Goal: Information Seeking & Learning: Learn about a topic

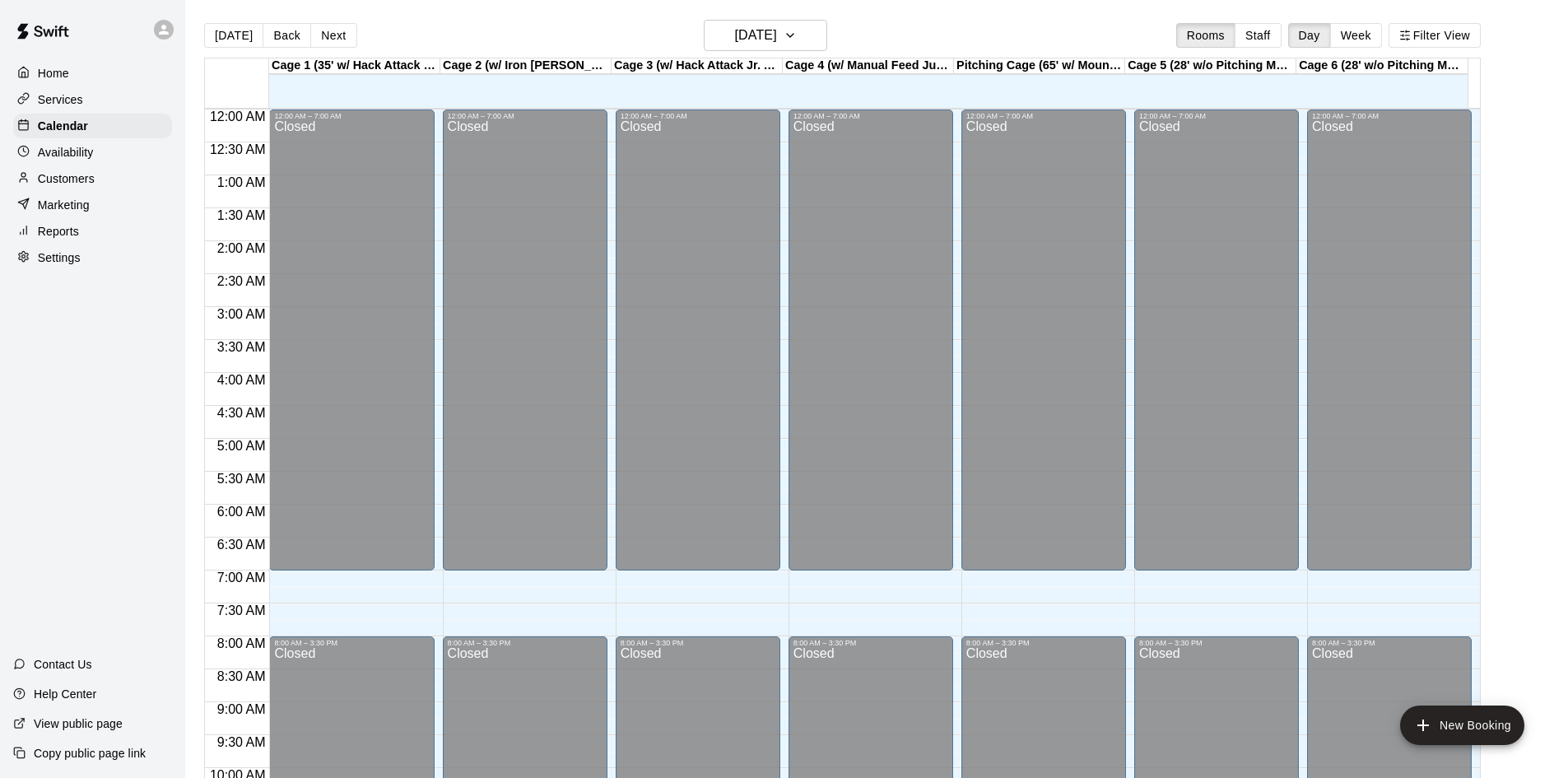
scroll to position [843, 0]
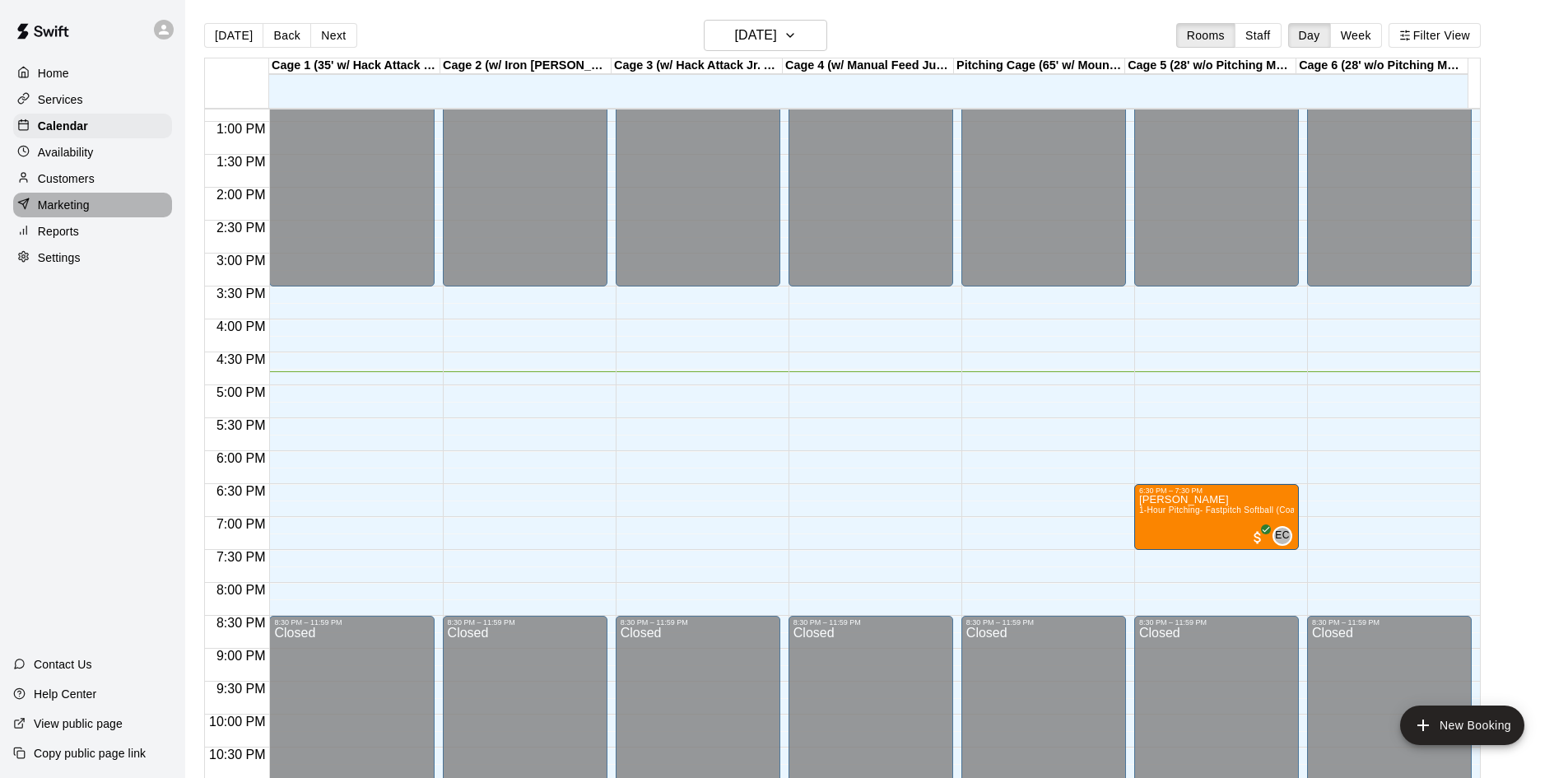
click at [66, 201] on p "Marketing" at bounding box center [64, 205] width 52 height 17
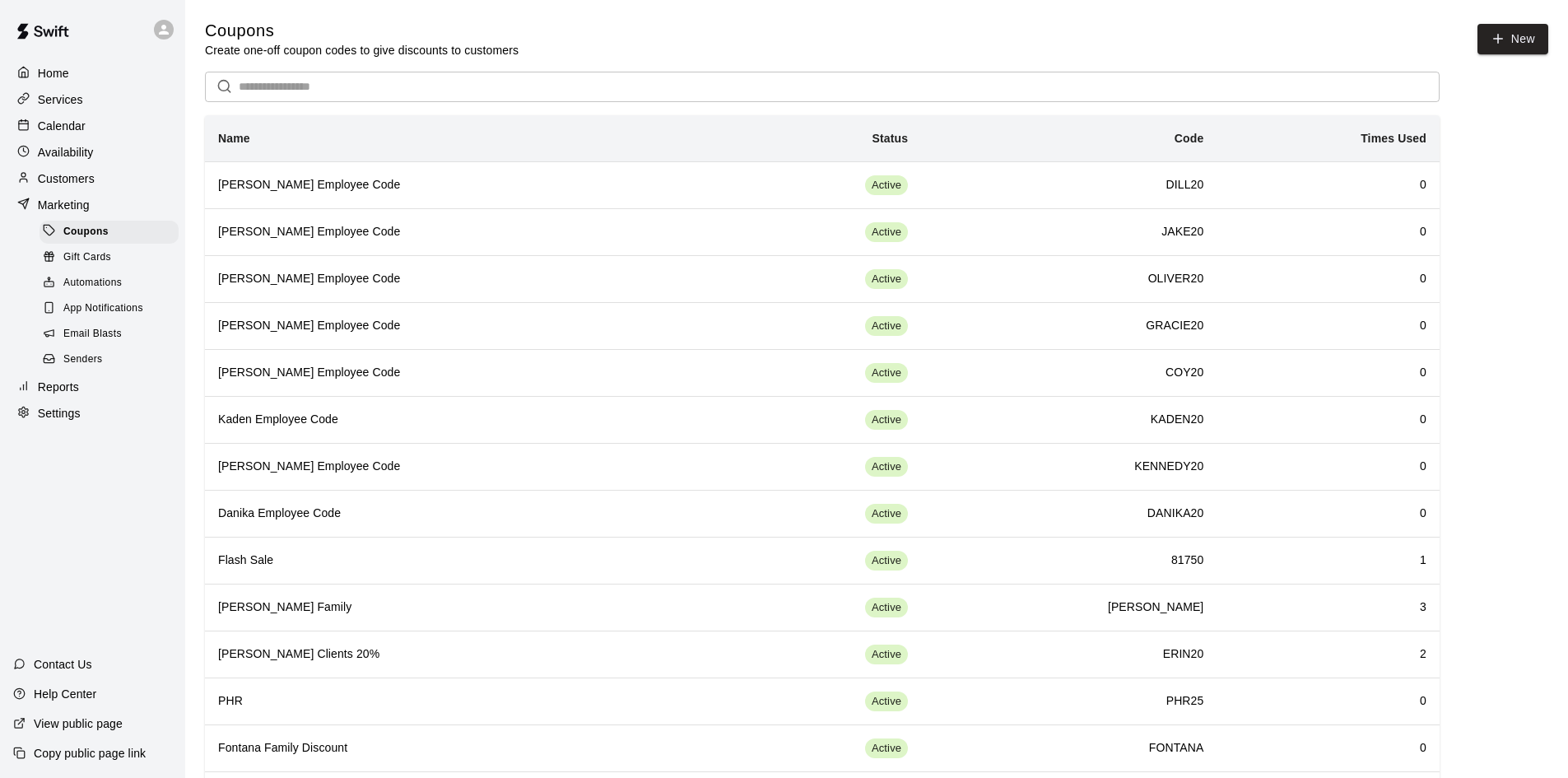
click at [68, 395] on p "Reports" at bounding box center [59, 387] width 41 height 17
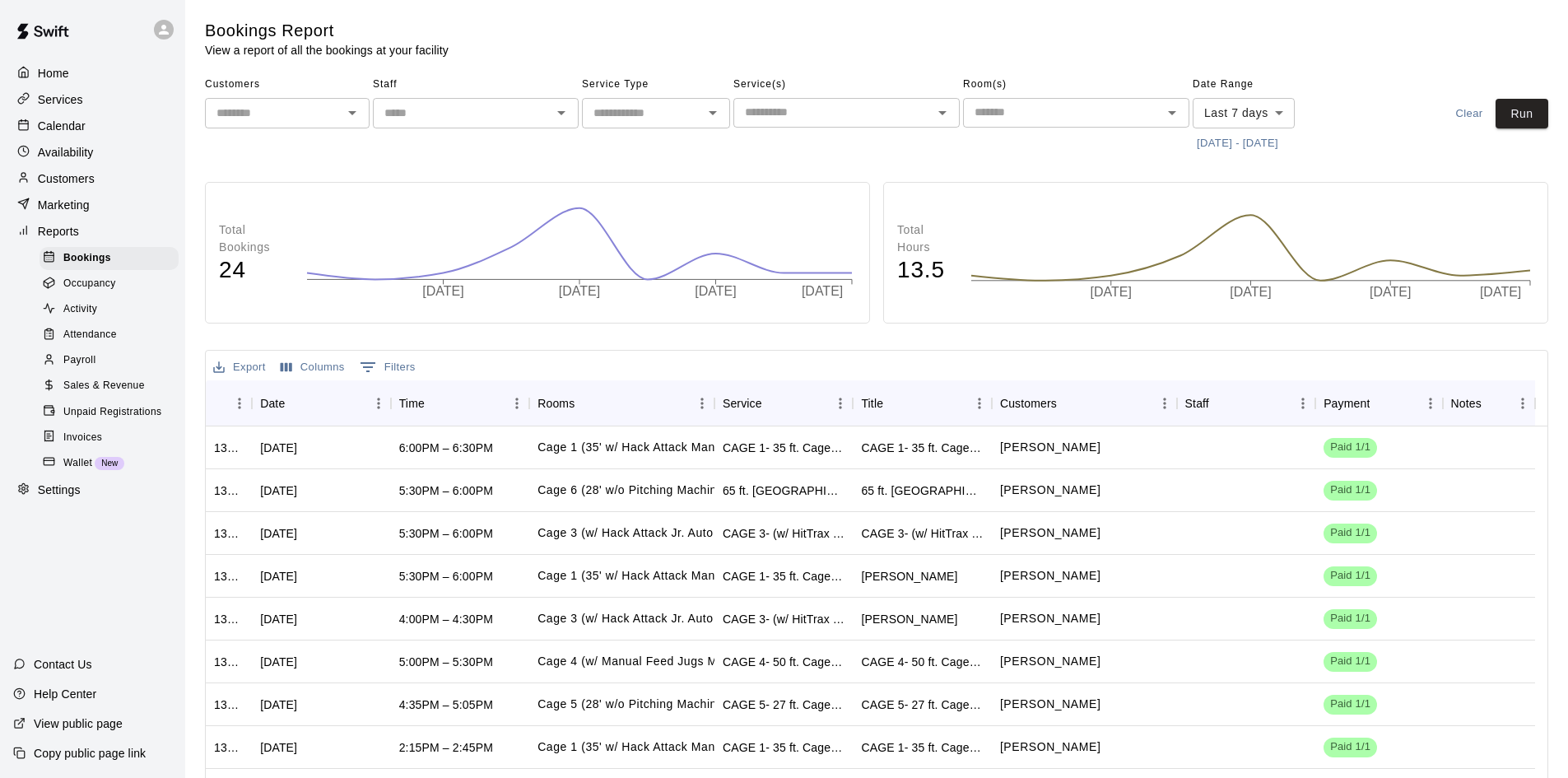
click at [104, 394] on span "Sales & Revenue" at bounding box center [104, 386] width 81 height 17
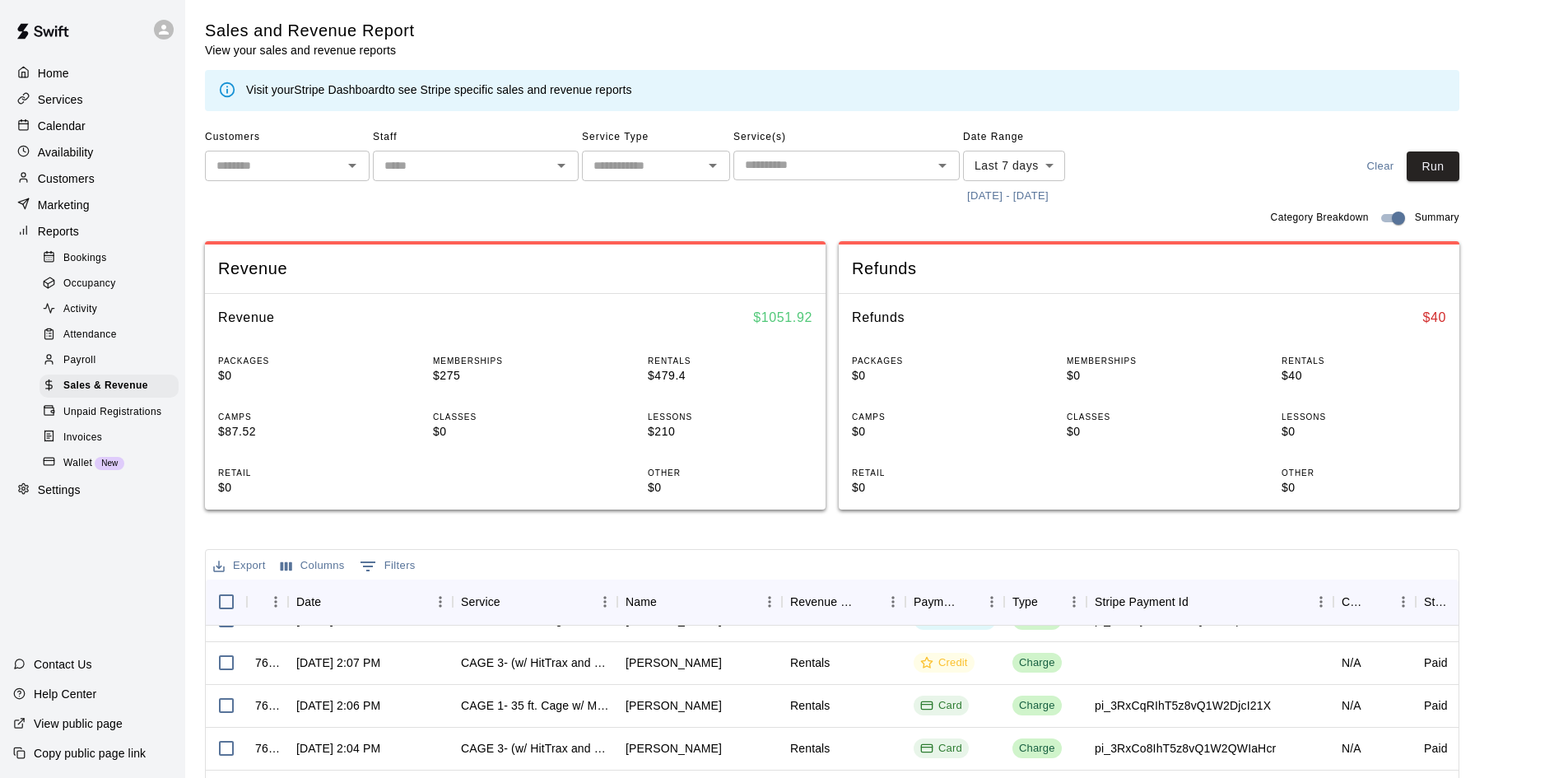
click at [1048, 169] on body "Home Services Calendar Availability Customers Marketing Reports Bookings Occupa…" at bounding box center [784, 566] width 1568 height 1132
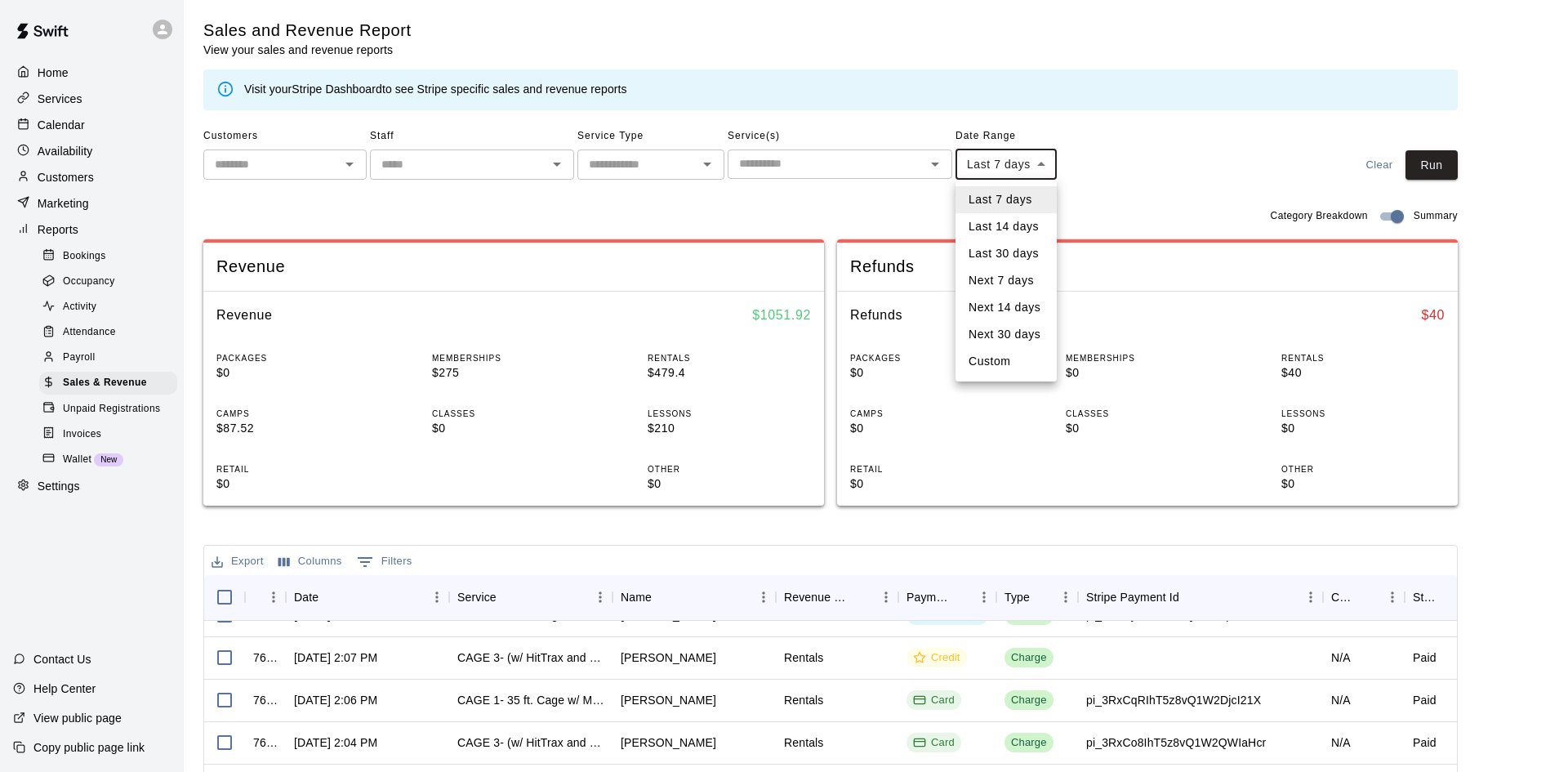
click at [1015, 255] on li "Last 30 days" at bounding box center [1006, 253] width 101 height 27
type input "*****"
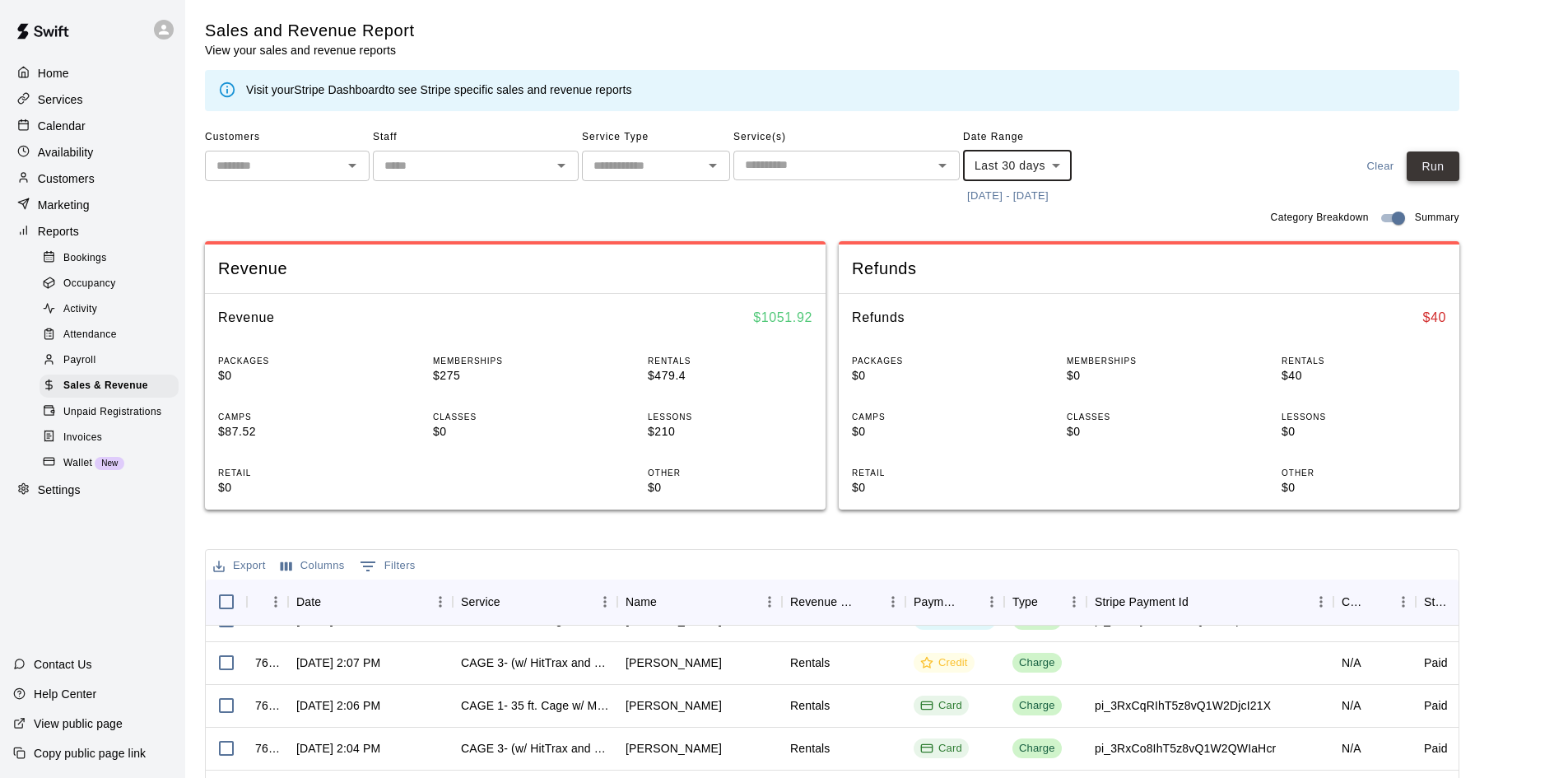
click at [1441, 158] on button "Run" at bounding box center [1434, 167] width 53 height 31
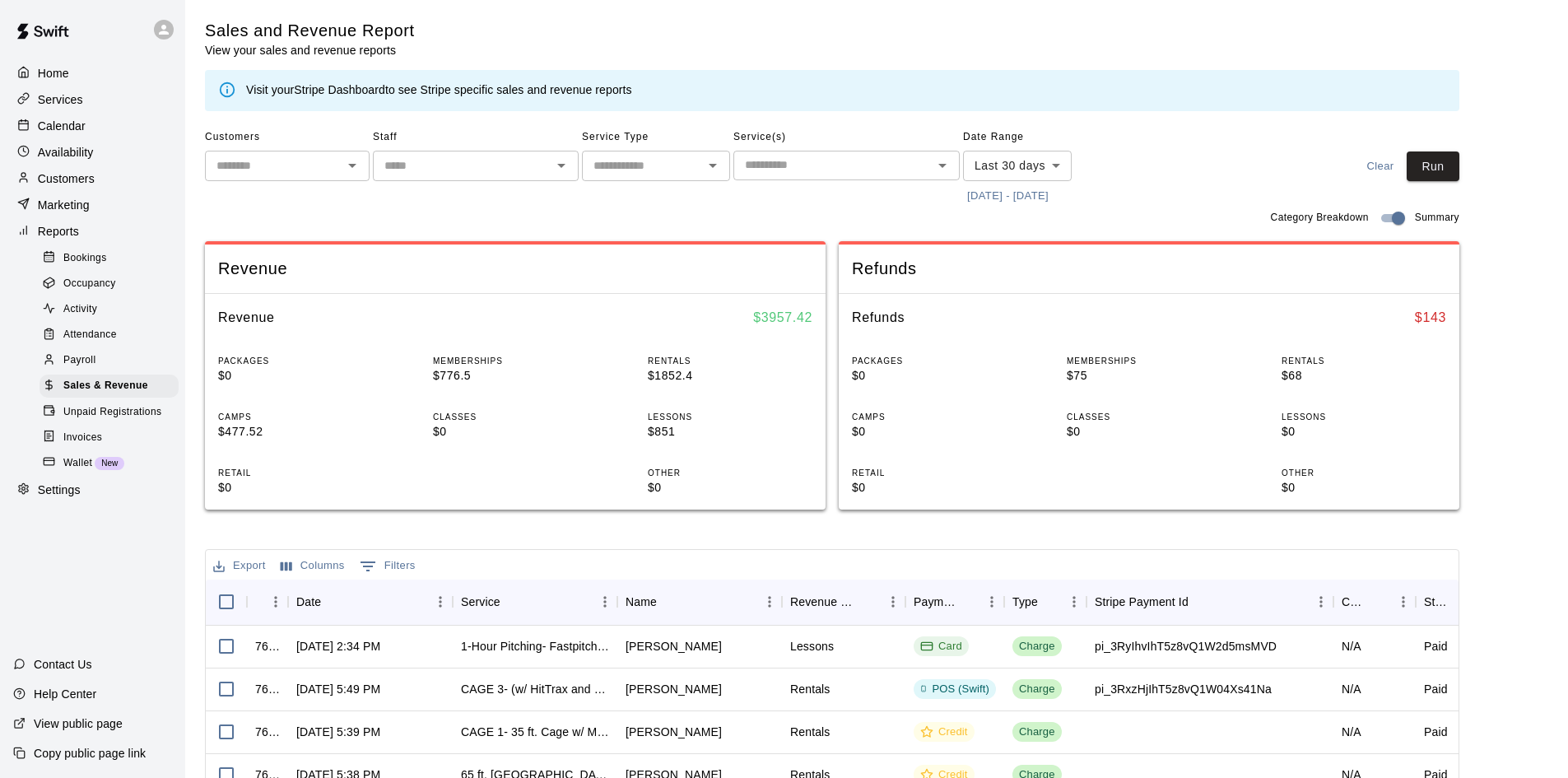
click at [100, 341] on span "Attendance" at bounding box center [90, 335] width 54 height 17
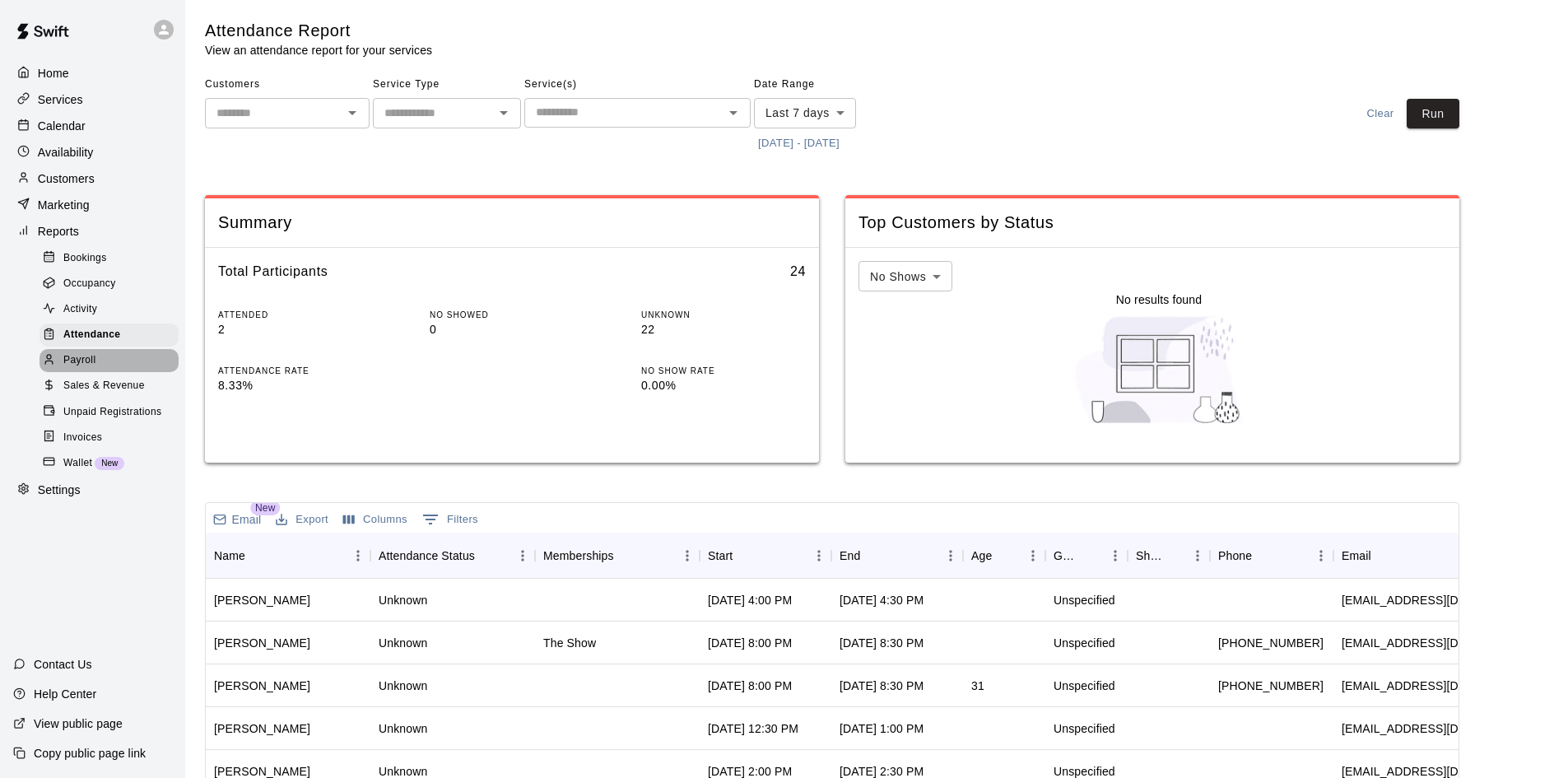
click at [106, 370] on div "Payroll" at bounding box center [109, 360] width 139 height 23
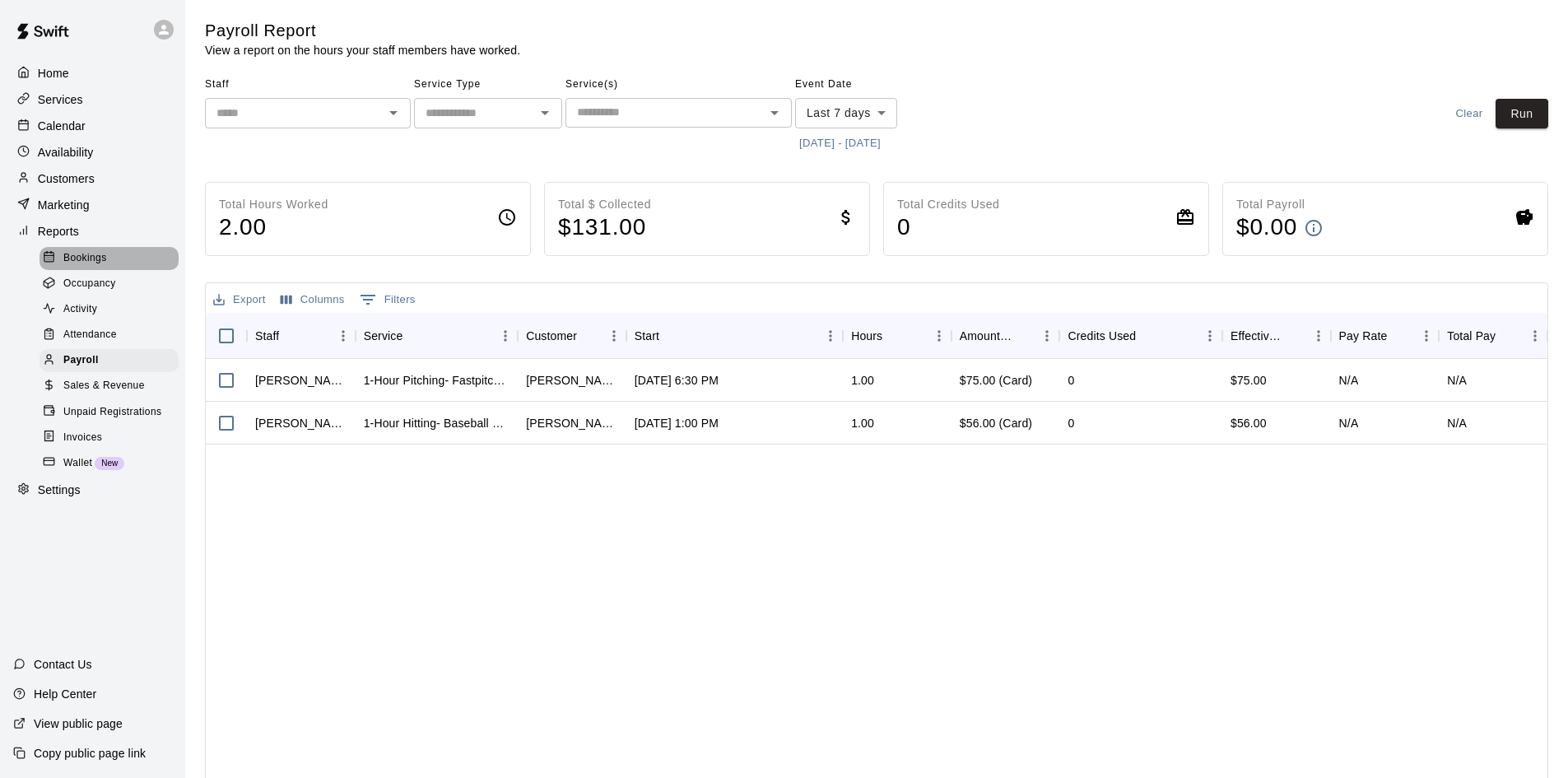
click at [131, 259] on div "Bookings" at bounding box center [109, 259] width 139 height 23
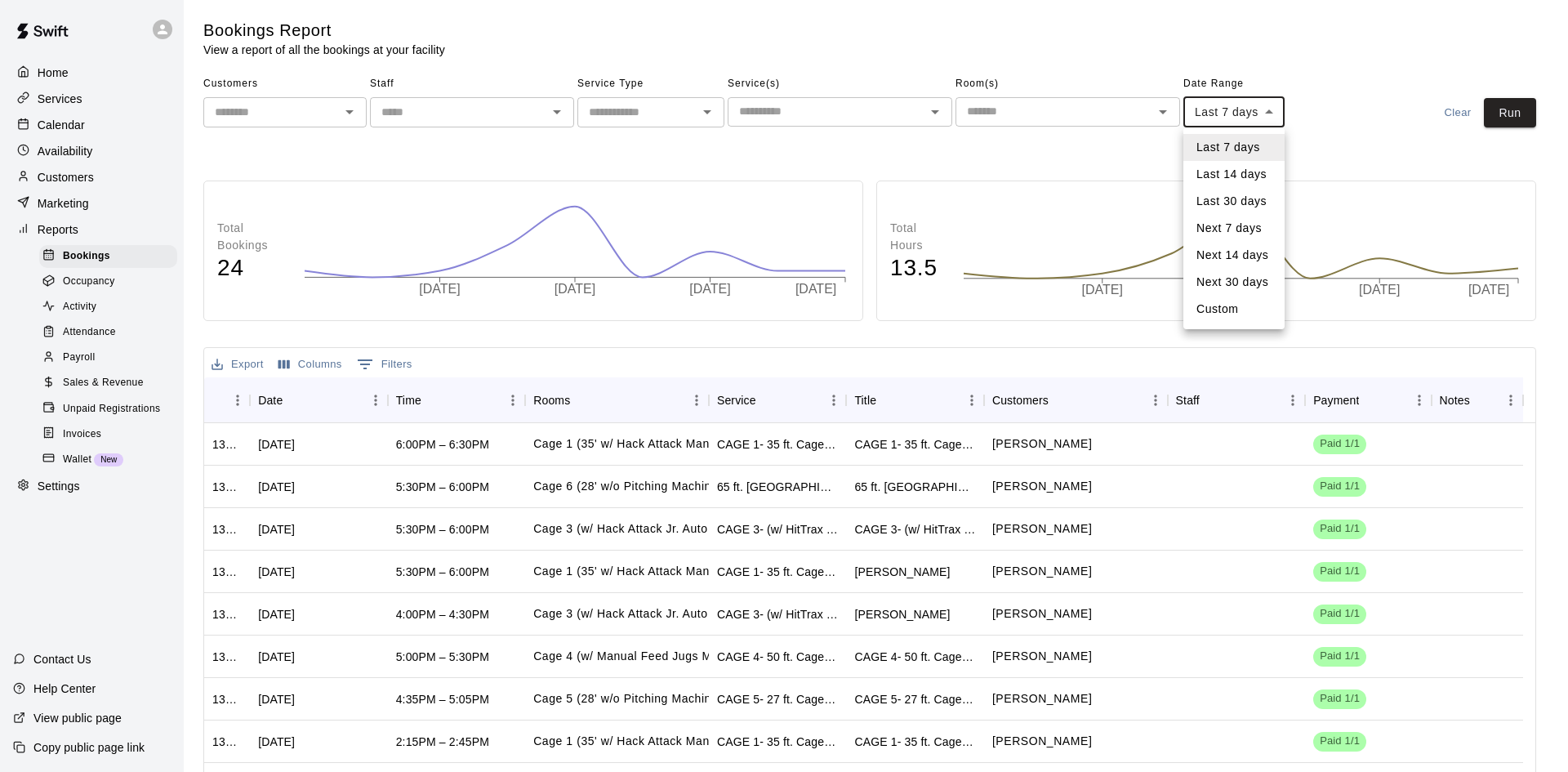
click at [1271, 119] on body "Home Services Calendar Availability Customers Marketing Reports Bookings Occupa…" at bounding box center [784, 463] width 1568 height 926
click at [1021, 152] on div at bounding box center [784, 386] width 1568 height 772
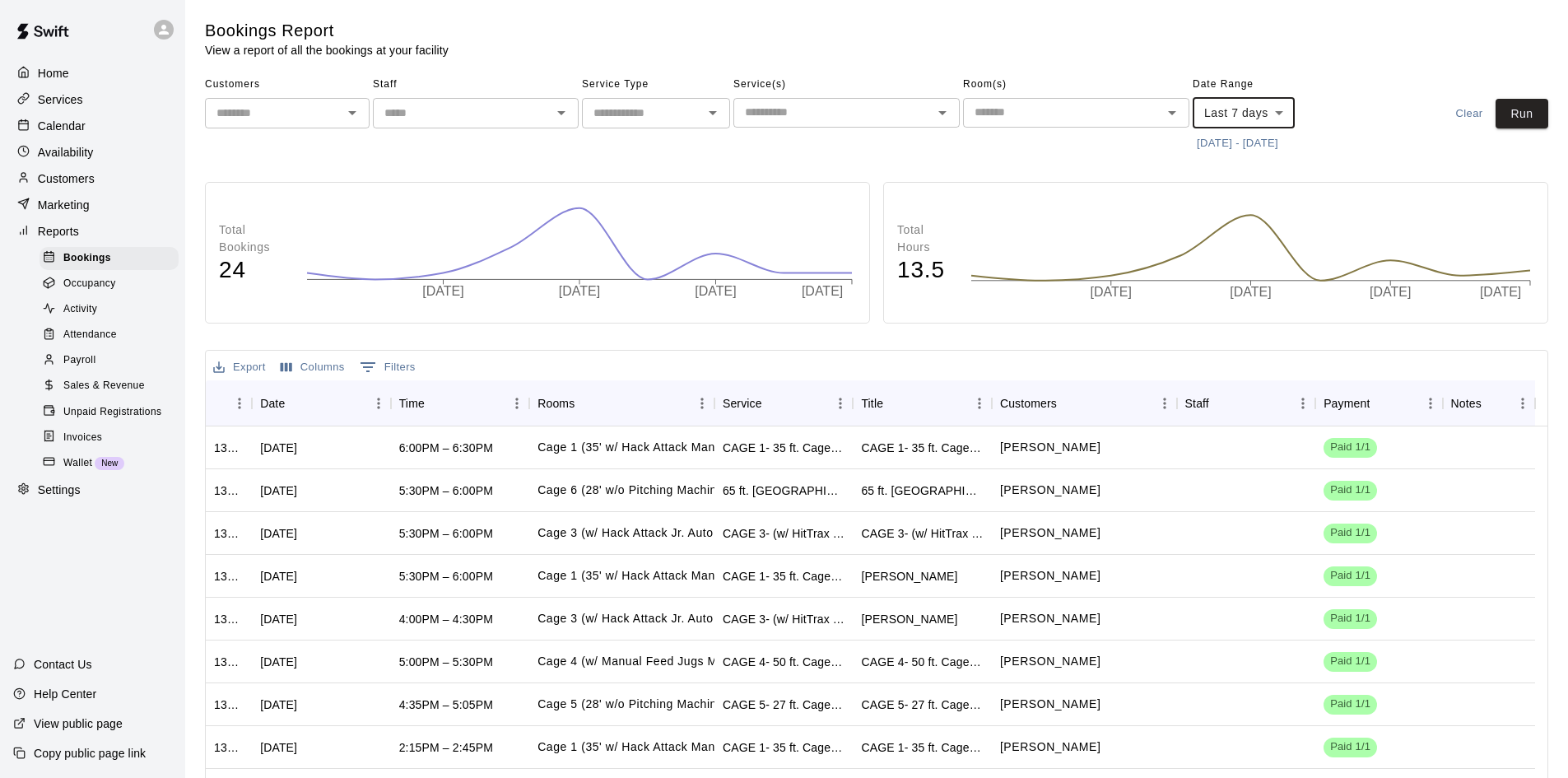
click at [117, 67] on div "Home" at bounding box center [93, 74] width 159 height 25
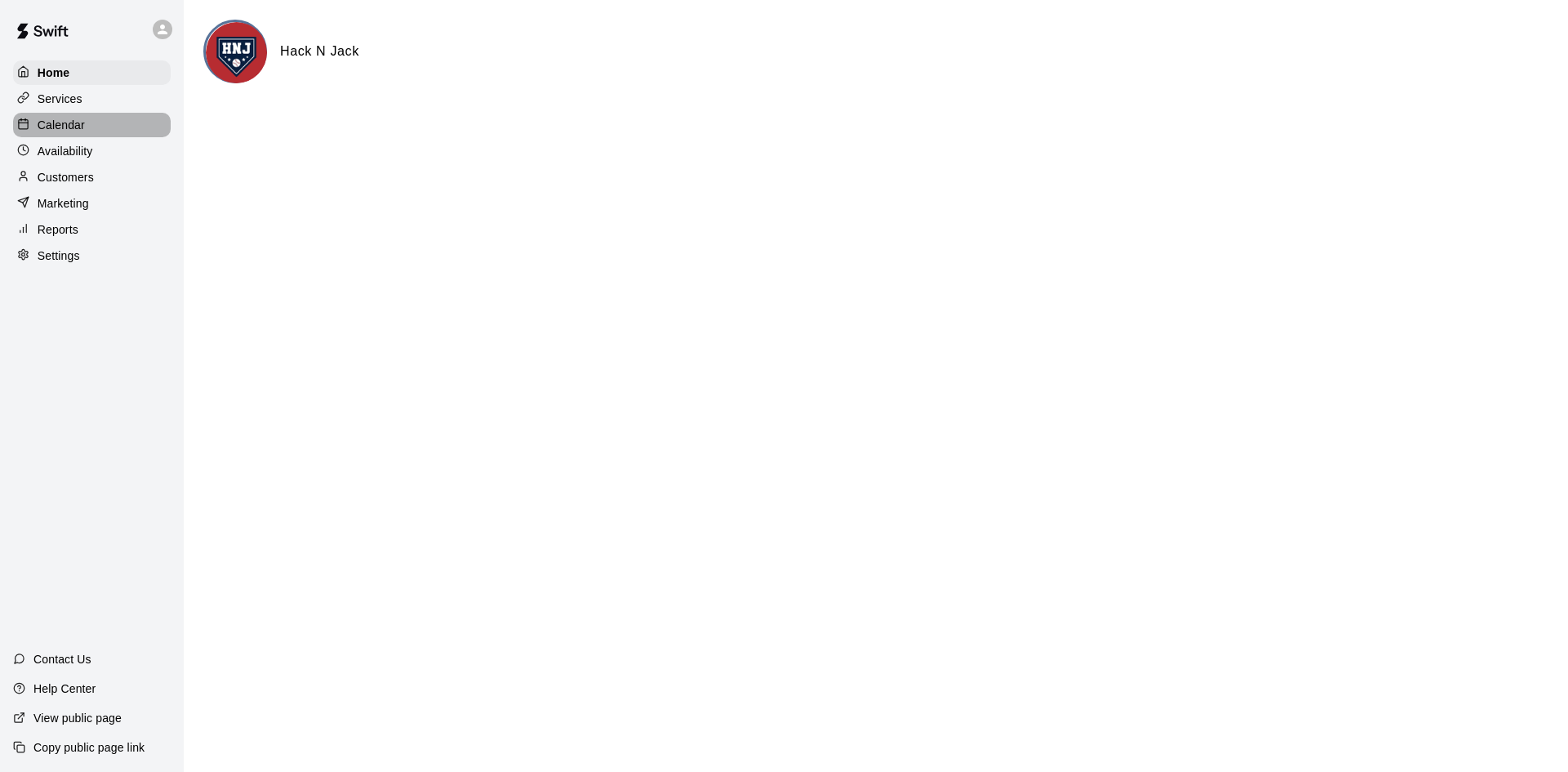
click at [95, 132] on div "Calendar" at bounding box center [92, 125] width 158 height 25
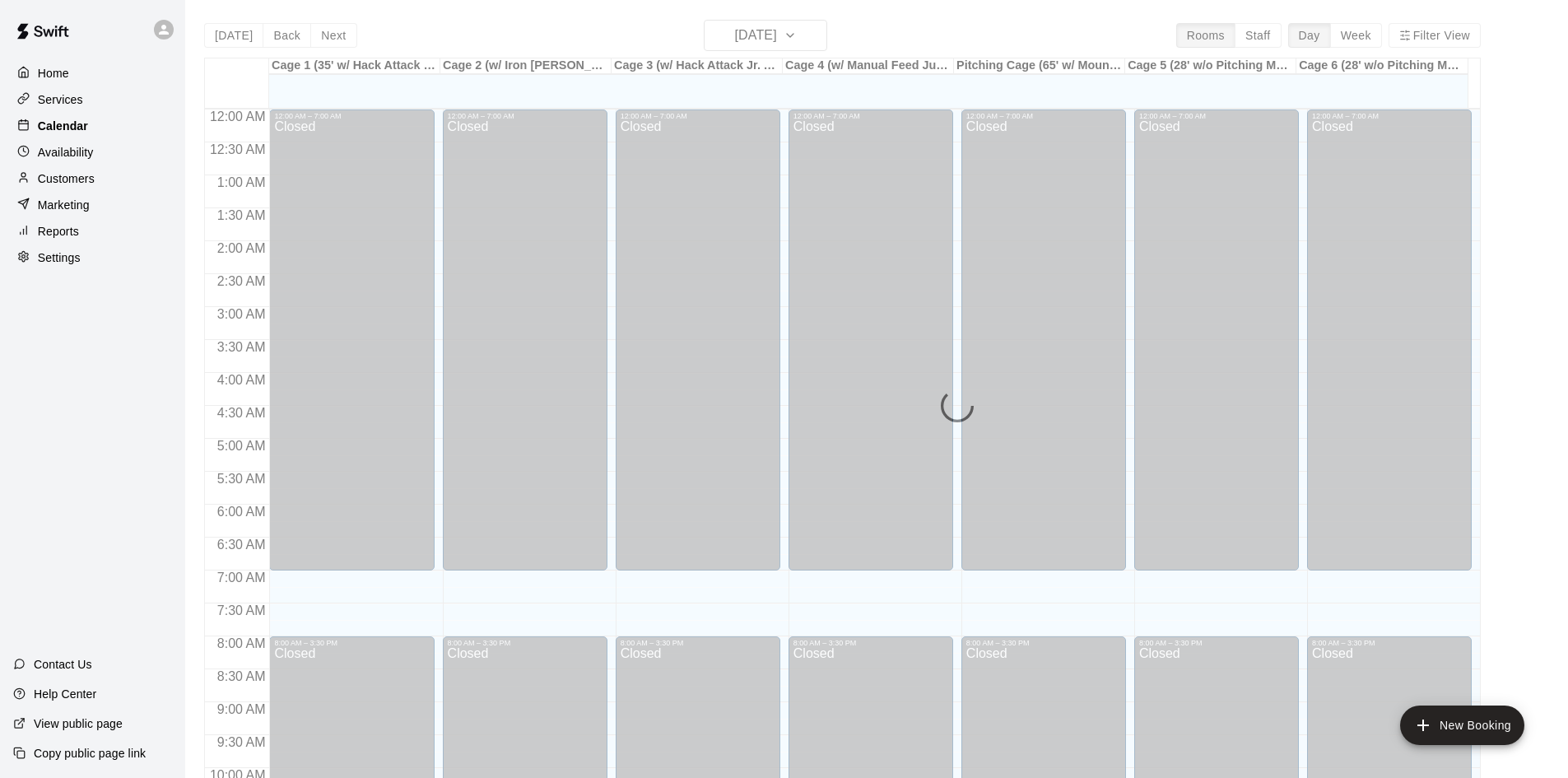
scroll to position [843, 0]
